Goal: Task Accomplishment & Management: Manage account settings

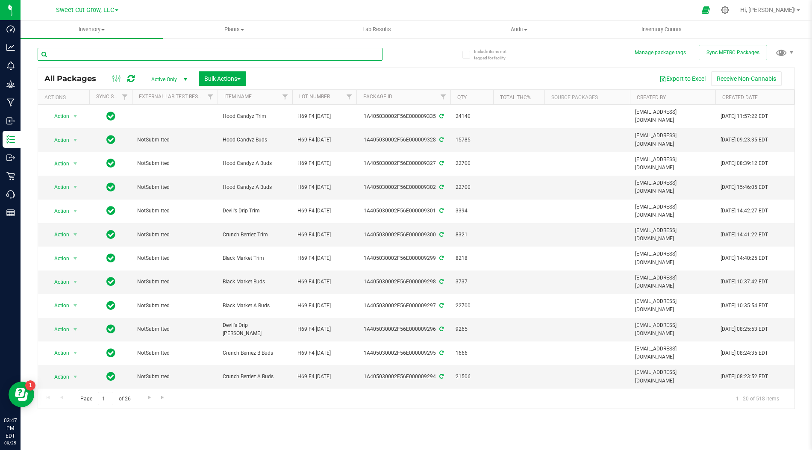
click at [238, 50] on input "text" at bounding box center [210, 54] width 345 height 13
type input "d"
click at [283, 95] on span "Filter" at bounding box center [285, 97] width 7 height 7
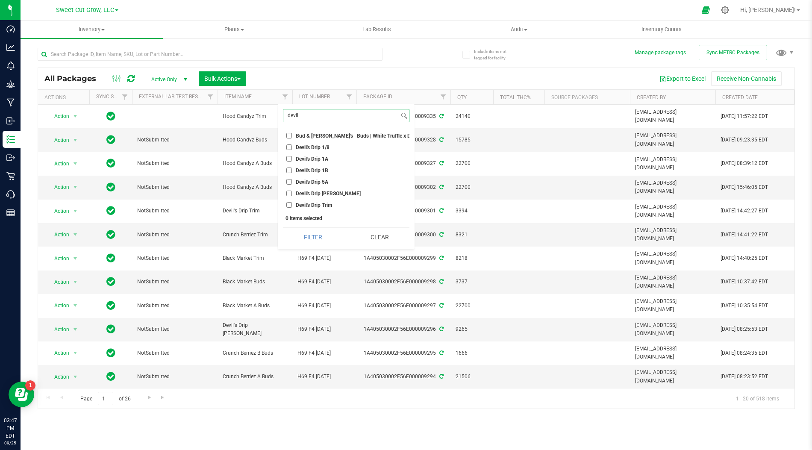
type input "devil"
click at [289, 160] on input "Devil's Drip 1A" at bounding box center [289, 159] width 6 height 6
checkbox input "true"
click at [321, 232] on button "Filter" at bounding box center [313, 237] width 60 height 19
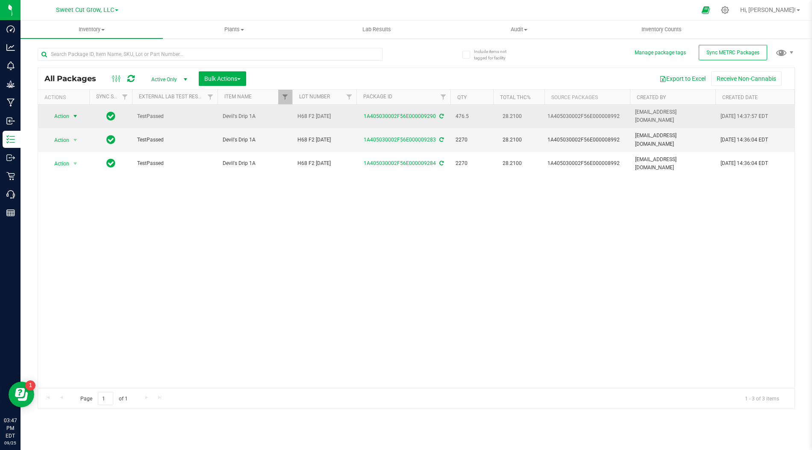
click at [77, 114] on span "select" at bounding box center [75, 116] width 7 height 7
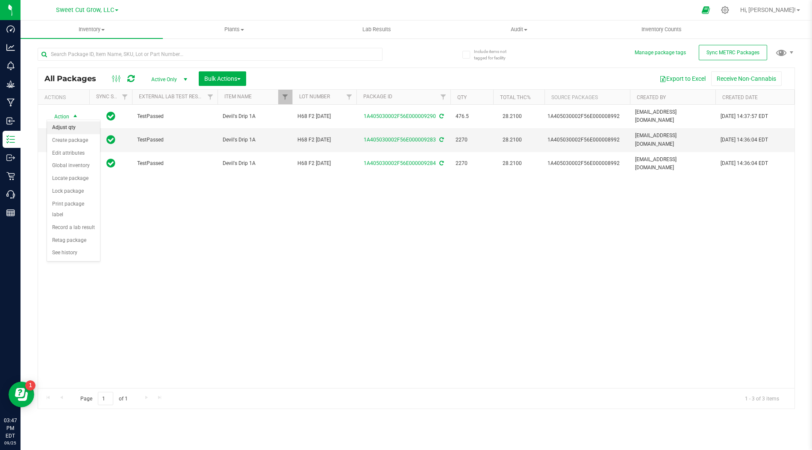
click at [82, 126] on li "Adjust qty" at bounding box center [73, 127] width 53 height 13
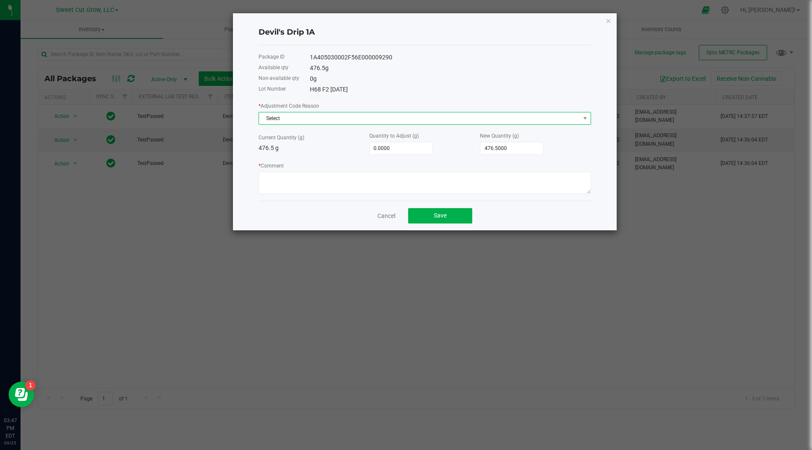
click at [529, 118] on span "Select" at bounding box center [419, 118] width 321 height 12
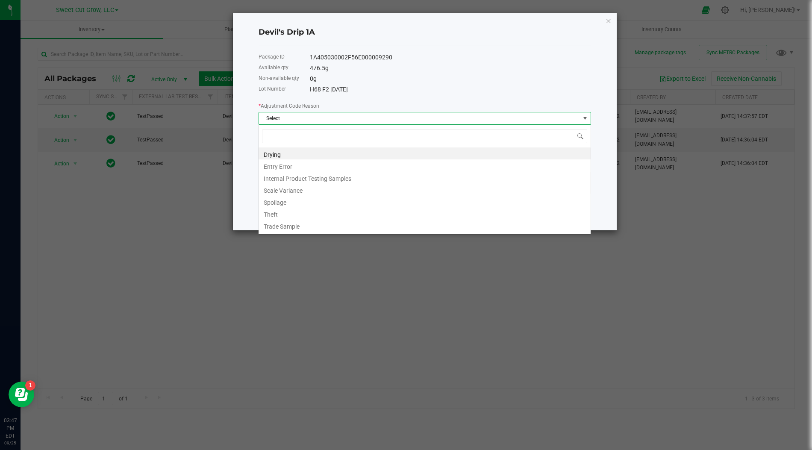
scroll to position [12, 333]
click at [338, 179] on li "Internal Product Testing Samples" at bounding box center [425, 177] width 332 height 12
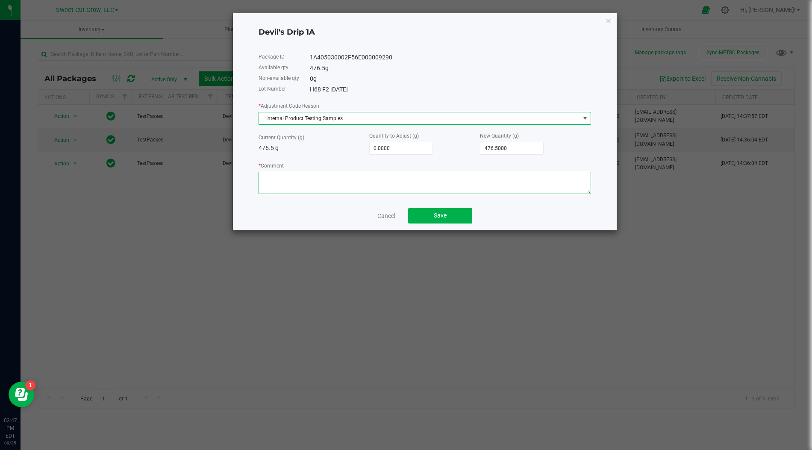
click at [353, 175] on textarea "* Comment" at bounding box center [425, 183] width 333 height 22
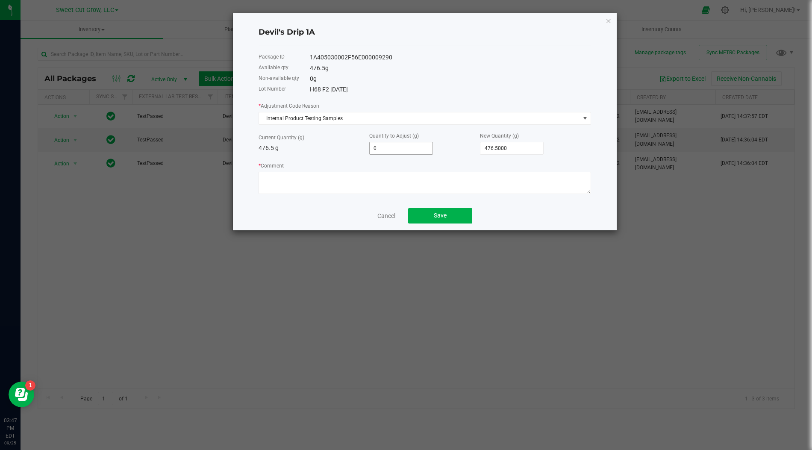
click at [420, 148] on input "0" at bounding box center [401, 148] width 63 height 12
click at [454, 133] on div "Quantity to Adjust (g) 0.0000" at bounding box center [424, 143] width 111 height 24
click at [312, 177] on textarea "* Comment" at bounding box center [425, 183] width 333 height 22
click at [415, 154] on span "0.0000" at bounding box center [401, 148] width 64 height 13
click at [413, 151] on input "0" at bounding box center [401, 148] width 63 height 12
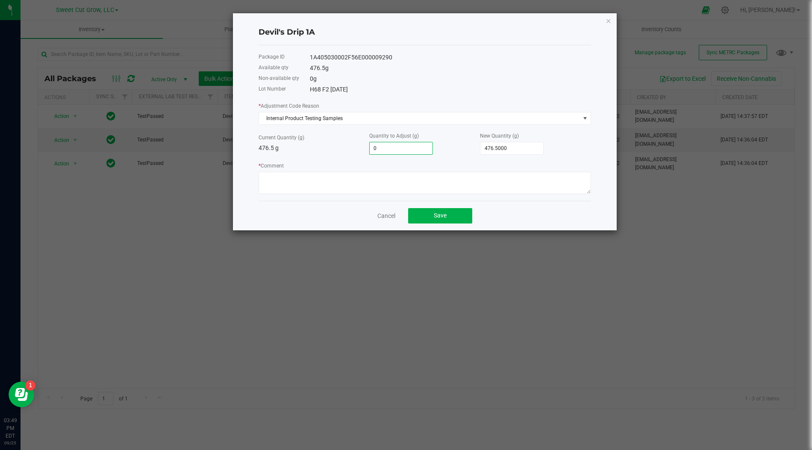
click at [413, 151] on input "0" at bounding box center [401, 148] width 63 height 12
type input "-"
type input "-1"
type input "475.5000"
type input "-10"
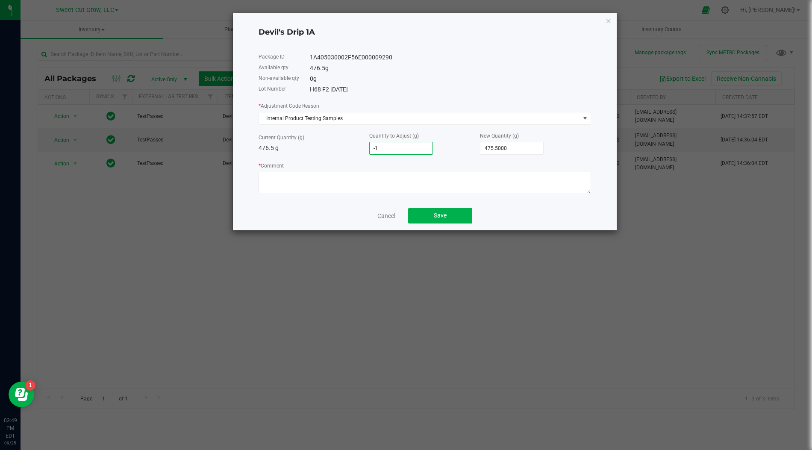
type input "466.5000"
type input "-10.5"
type input "466.0000"
type input "-10.5000"
click at [335, 157] on div "* Adjustment Code Reason Internal Product Testing Samples Current Quantity (g) …" at bounding box center [425, 147] width 333 height 93
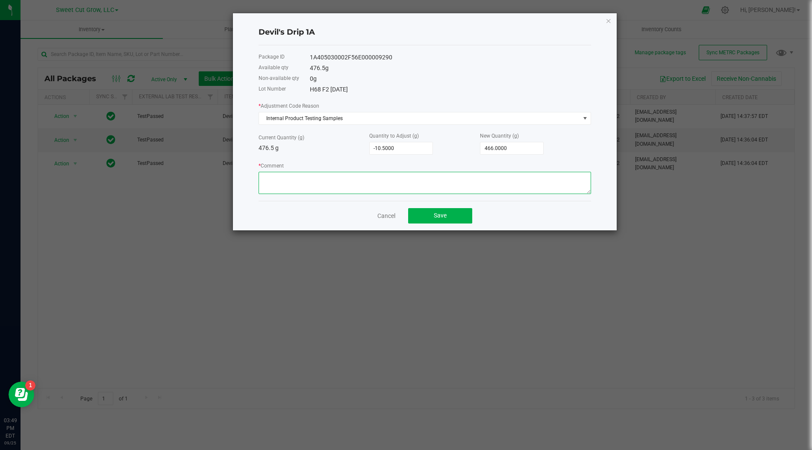
click at [319, 180] on textarea "* Comment" at bounding box center [425, 183] width 333 height 22
paste textarea "[PERSON_NAME] ‭0907949313‬"
click at [335, 177] on textarea "* Comment" at bounding box center [425, 183] width 333 height 22
click at [362, 175] on textarea "* Comment" at bounding box center [425, 183] width 333 height 22
paste textarea "[PERSON_NAME] 1115941908"
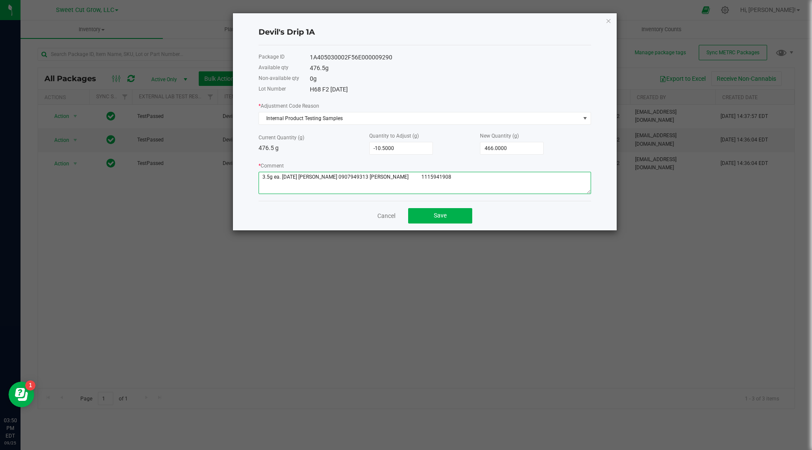
click at [396, 175] on textarea "* Comment" at bounding box center [425, 183] width 333 height 22
click at [424, 178] on textarea "* Comment" at bounding box center [425, 183] width 333 height 22
click at [442, 174] on textarea "* Comment" at bounding box center [425, 183] width 333 height 22
paste textarea "[PERSON_NAME] 0823927059"
click at [443, 174] on textarea "* Comment" at bounding box center [425, 183] width 333 height 22
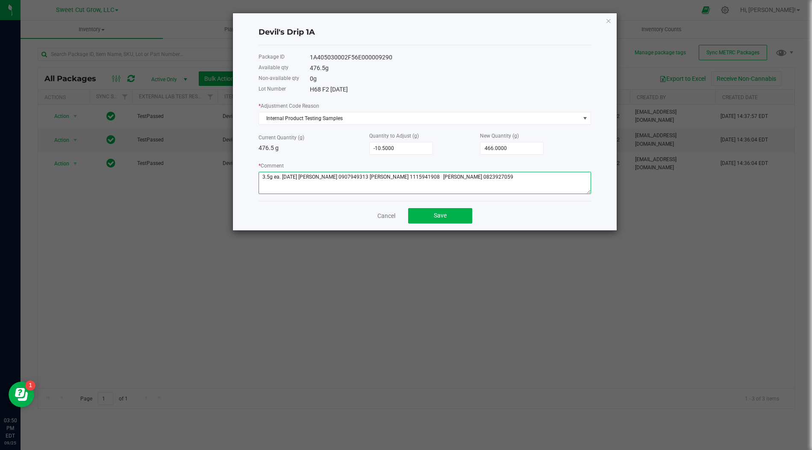
click at [476, 174] on textarea "* Comment" at bounding box center [425, 183] width 333 height 22
click at [445, 213] on span "Save" at bounding box center [440, 215] width 13 height 7
click at [474, 178] on textarea "* Comment" at bounding box center [425, 183] width 333 height 22
click at [437, 210] on button "Save" at bounding box center [440, 215] width 64 height 15
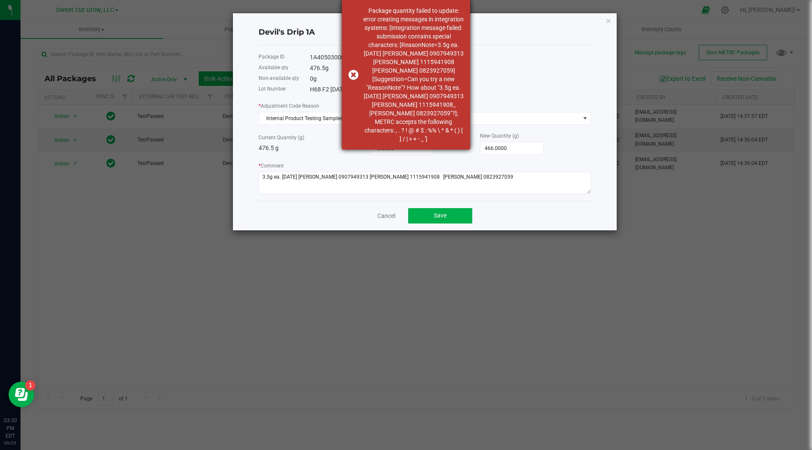
click at [423, 120] on ']\a"] "Package quantity failed to update: error creating messages in integration syste…" at bounding box center [413, 74] width 100 height 137
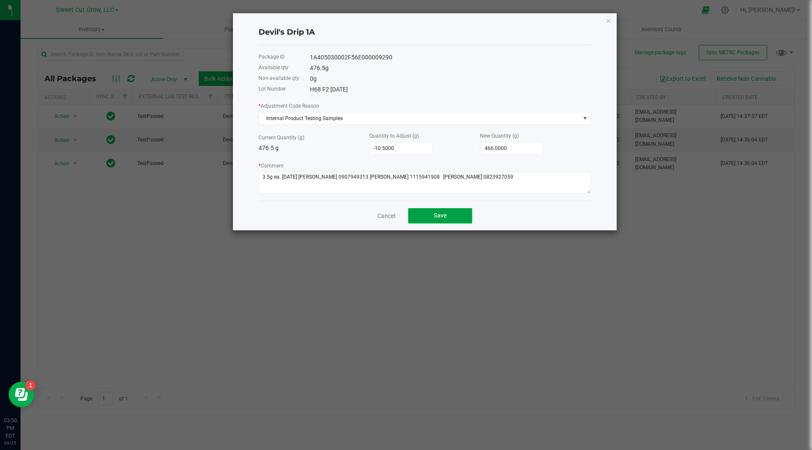
click at [437, 216] on span "Save" at bounding box center [440, 215] width 13 height 7
click at [455, 212] on button "Save" at bounding box center [440, 215] width 64 height 15
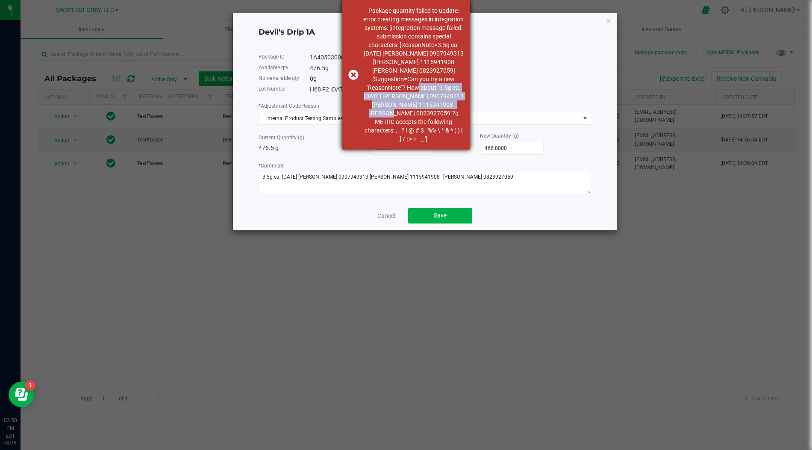
drag, startPoint x: 401, startPoint y: 114, endPoint x: 440, endPoint y: 89, distance: 46.1
click at [440, 89] on ']\a"] "Package quantity failed to update: error creating messages in integration syste…" at bounding box center [413, 74] width 100 height 137
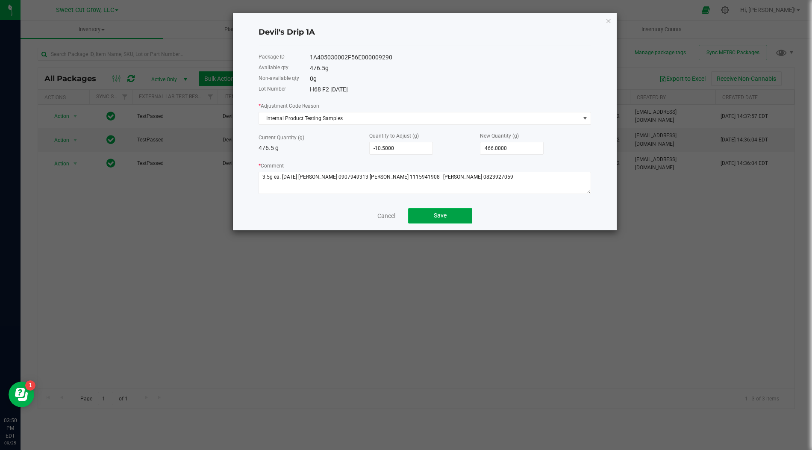
click at [429, 213] on button "Save" at bounding box center [440, 215] width 64 height 15
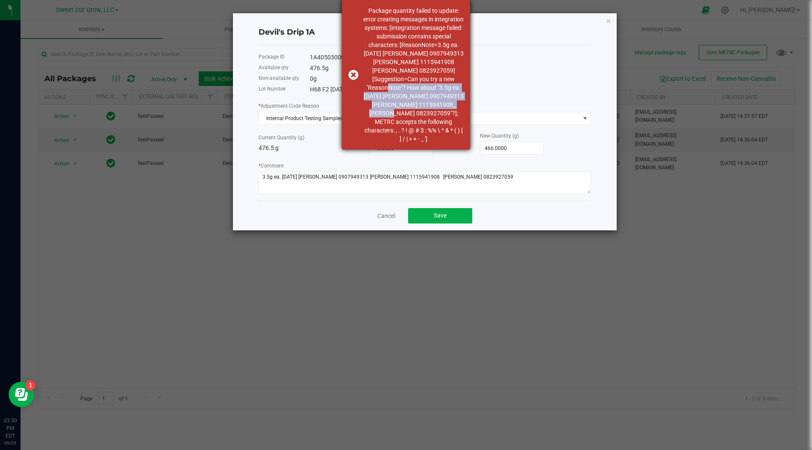
drag, startPoint x: 400, startPoint y: 114, endPoint x: 409, endPoint y: 88, distance: 27.7
click at [409, 87] on ']\a"] "Package quantity failed to update: error creating messages in integration syste…" at bounding box center [413, 74] width 100 height 137
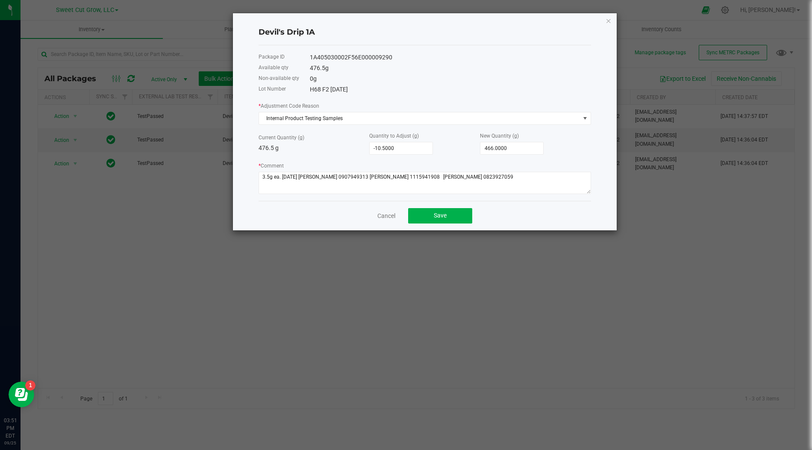
click at [430, 206] on div "Cancel Save" at bounding box center [425, 216] width 333 height 30
click at [430, 214] on button "Save" at bounding box center [440, 215] width 64 height 15
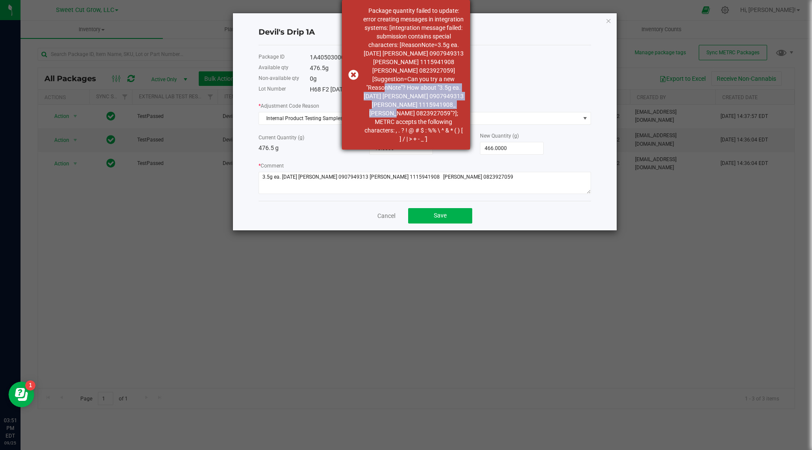
drag, startPoint x: 401, startPoint y: 113, endPoint x: 408, endPoint y: 89, distance: 25.7
click at [408, 89] on ']\a"] "Package quantity failed to update: error creating messages in integration syste…" at bounding box center [413, 74] width 100 height 137
copy ']\a"] "How about "3.5g ea. [DATE] [PERSON_NAME] 0907949313 [PERSON_NAME] 1115941908_ […"
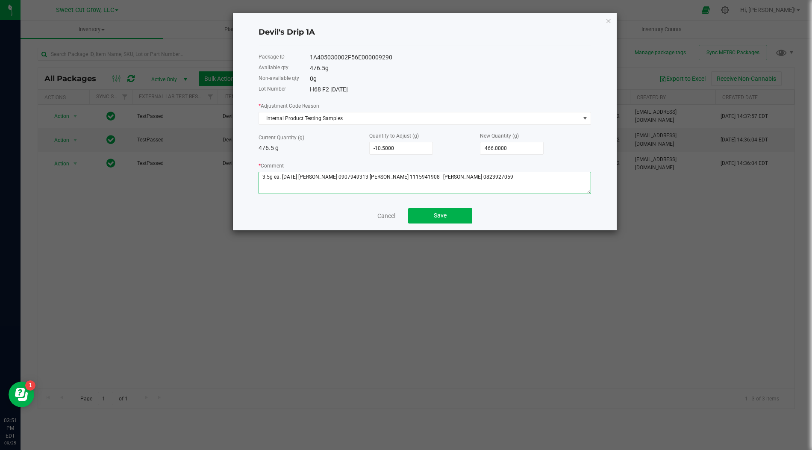
click at [470, 175] on textarea "* Comment" at bounding box center [425, 183] width 333 height 22
paste textarea "[PERSON_NAME] 0823927059"
click at [434, 217] on span "Save" at bounding box center [440, 215] width 13 height 7
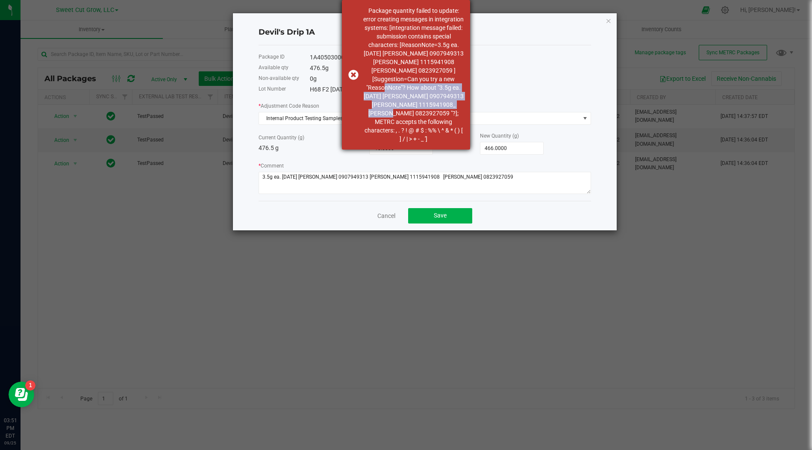
drag, startPoint x: 407, startPoint y: 87, endPoint x: 397, endPoint y: 114, distance: 28.3
click at [397, 115] on ']\a"] "Package quantity failed to update: error creating messages in integration syste…" at bounding box center [413, 74] width 100 height 137
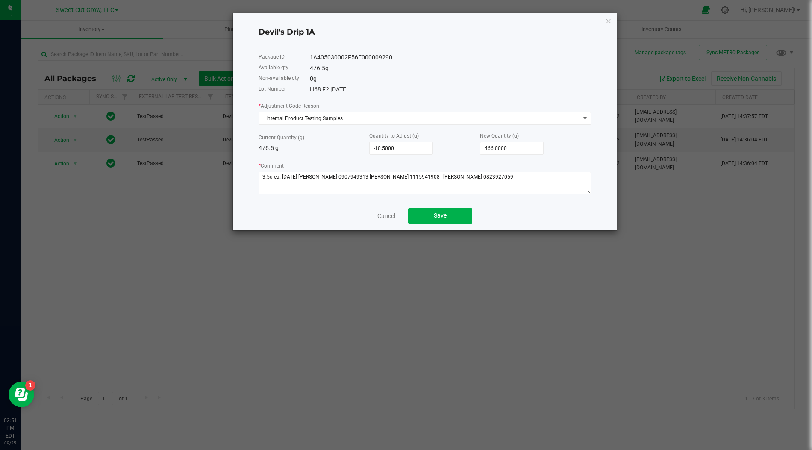
click at [397, 114] on ']\a"] "Package quantity failed to update: error creating messages in integration syste…" at bounding box center [413, 74] width 100 height 137
click at [448, 214] on button "Save" at bounding box center [440, 215] width 64 height 15
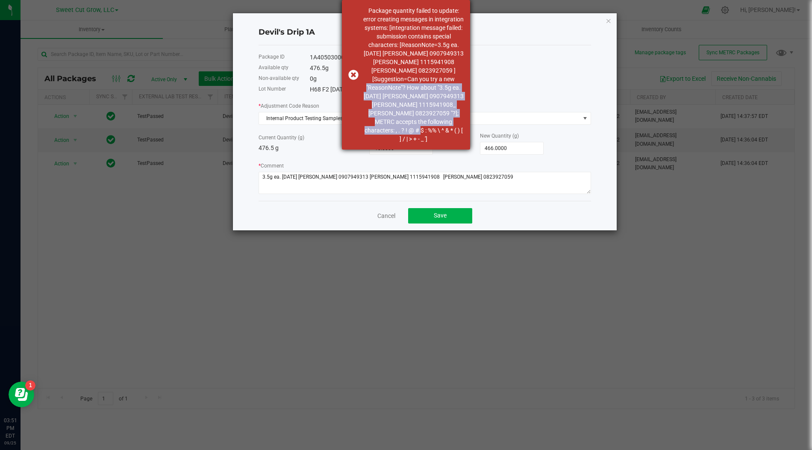
drag, startPoint x: 405, startPoint y: 127, endPoint x: 390, endPoint y: 89, distance: 40.7
click at [390, 89] on ']\a"] "Package quantity failed to update: error creating messages in integration syste…" at bounding box center [413, 74] width 100 height 137
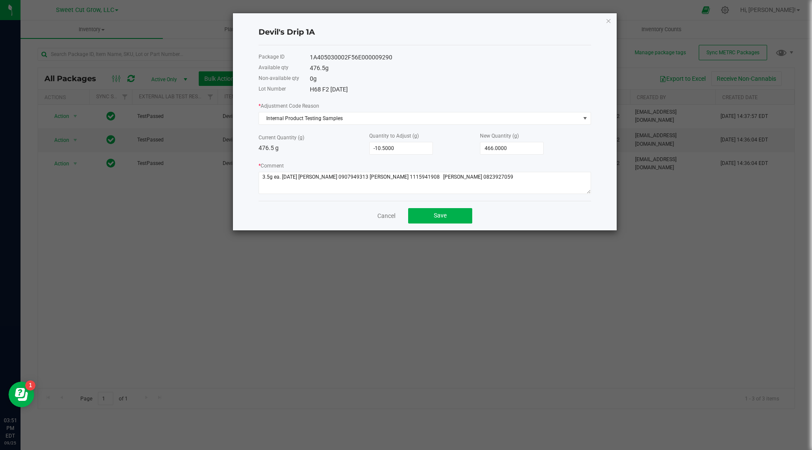
copy ']\a"] "Note"? How about "3.5g ea. [DATE] [PERSON_NAME] 0907949313 [PERSON_NAME] 111594…"
click at [497, 182] on textarea "* Comment" at bounding box center [425, 183] width 333 height 22
paste textarea "[PERSON_NAME] 0823927059"
click at [442, 213] on span "Save" at bounding box center [440, 215] width 13 height 7
click at [416, 177] on textarea "* Comment" at bounding box center [425, 183] width 333 height 22
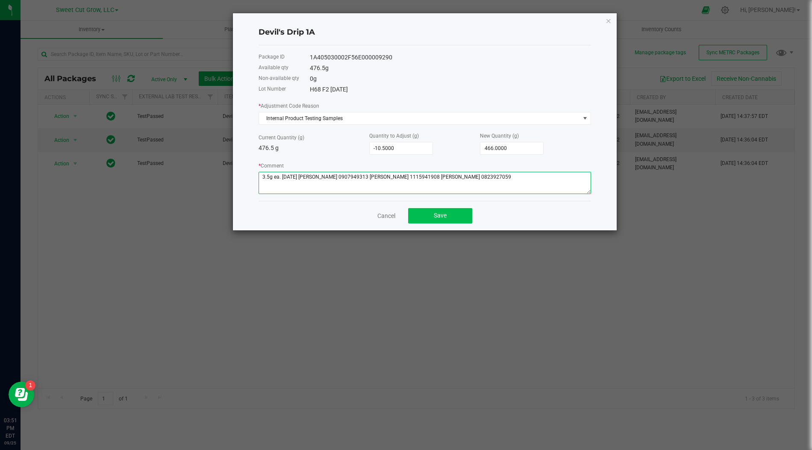
type textarea "3.5g ea. [DATE] [PERSON_NAME] 0907949313 [PERSON_NAME] 1115941908 [PERSON_NAME]…"
click at [429, 216] on button "Save" at bounding box center [440, 215] width 64 height 15
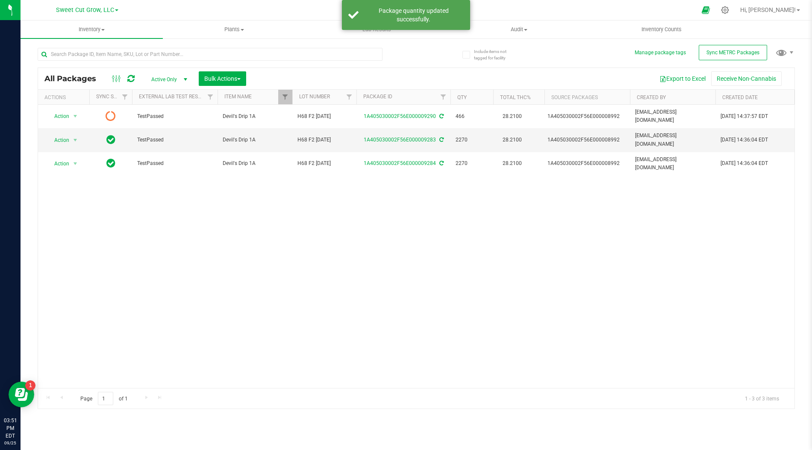
click at [429, 216] on div "Action Action Edit attributes Global inventory Lock package Print package label…" at bounding box center [416, 246] width 757 height 283
click at [435, 223] on div "Action Action Edit attributes Global inventory Lock package Print package label…" at bounding box center [416, 246] width 757 height 283
click at [419, 194] on div "Action Action Edit attributes Global inventory Lock package Print package label…" at bounding box center [416, 246] width 757 height 283
click at [484, 223] on div "Action Action Edit attributes Global inventory Lock package Print package label…" at bounding box center [416, 246] width 757 height 283
click at [604, 236] on div "Action Action Edit attributes Global inventory Lock package Print package label…" at bounding box center [416, 246] width 757 height 283
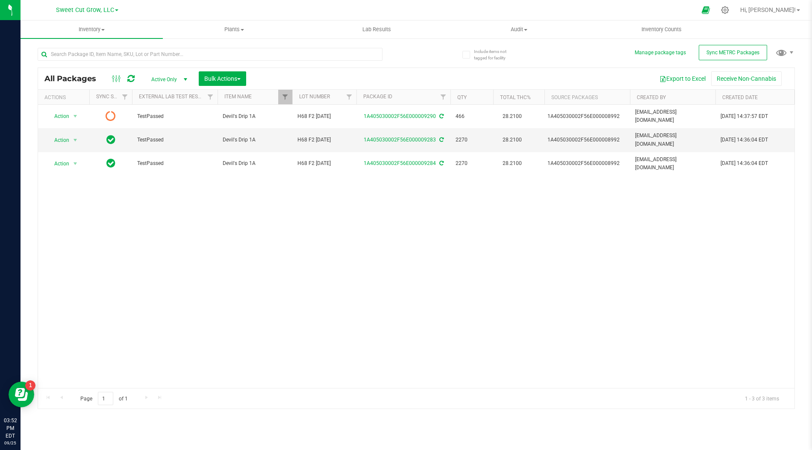
click at [400, 204] on div "Action Action Edit attributes Global inventory Lock package Print package label…" at bounding box center [416, 246] width 757 height 283
